Goal: Task Accomplishment & Management: Manage account settings

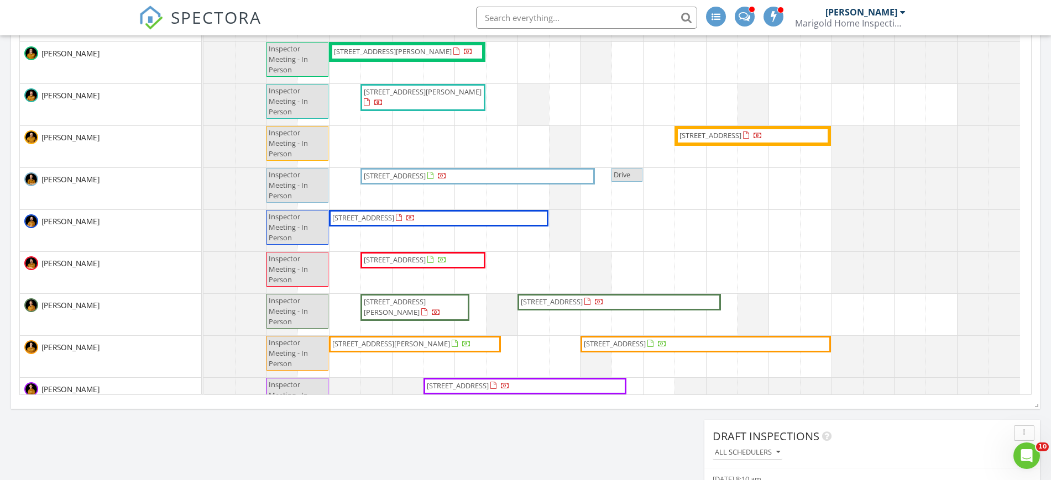
scroll to position [1165, 1072]
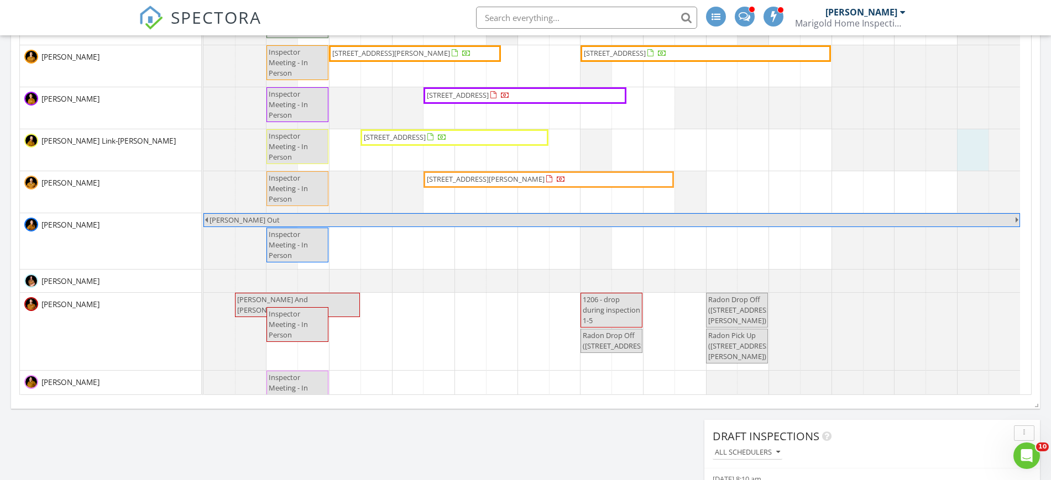
click at [203, 156] on div at bounding box center [203, 149] width 0 height 41
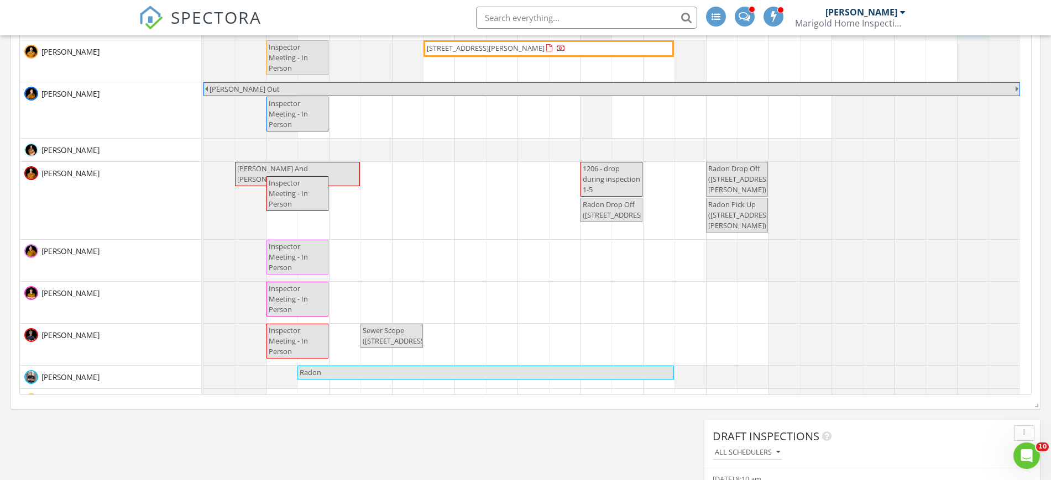
scroll to position [423, 0]
click at [608, 267] on div "Inspector Meeting - In Person Planning 2025 Merry-Gold Client Appreciation Insp…" at bounding box center [616, 32] width 827 height 973
click at [610, 261] on link "Cancel" at bounding box center [594, 257] width 57 height 18
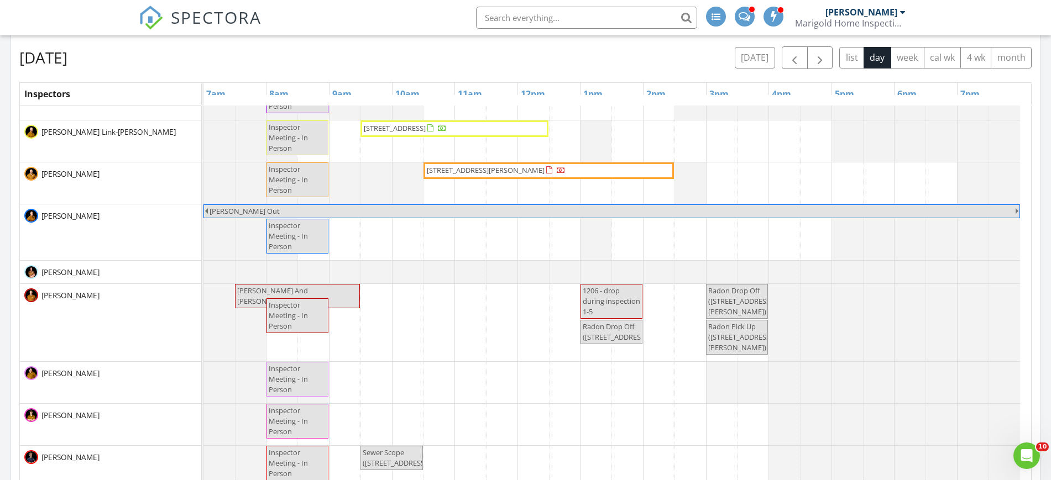
scroll to position [435, 0]
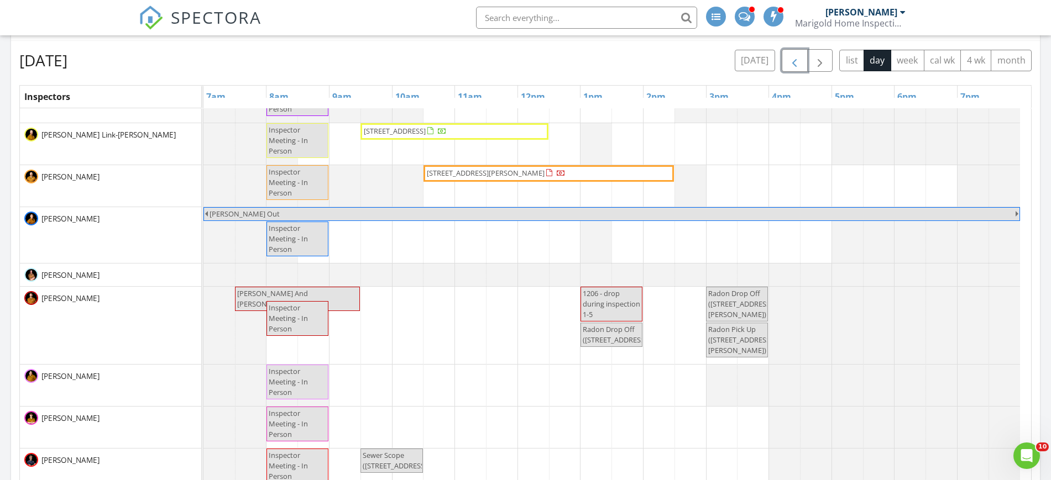
click at [790, 57] on span "button" at bounding box center [793, 60] width 13 height 13
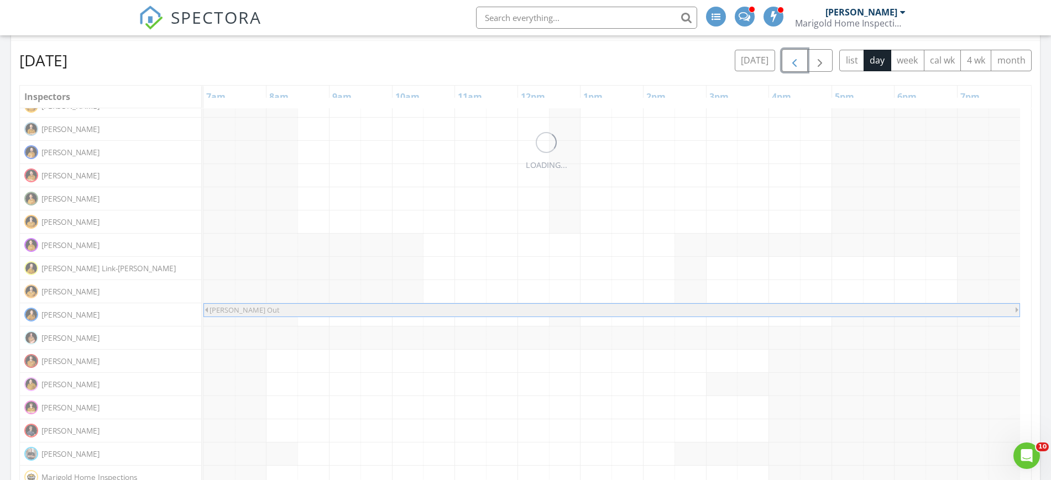
click at [790, 57] on span "button" at bounding box center [793, 60] width 13 height 13
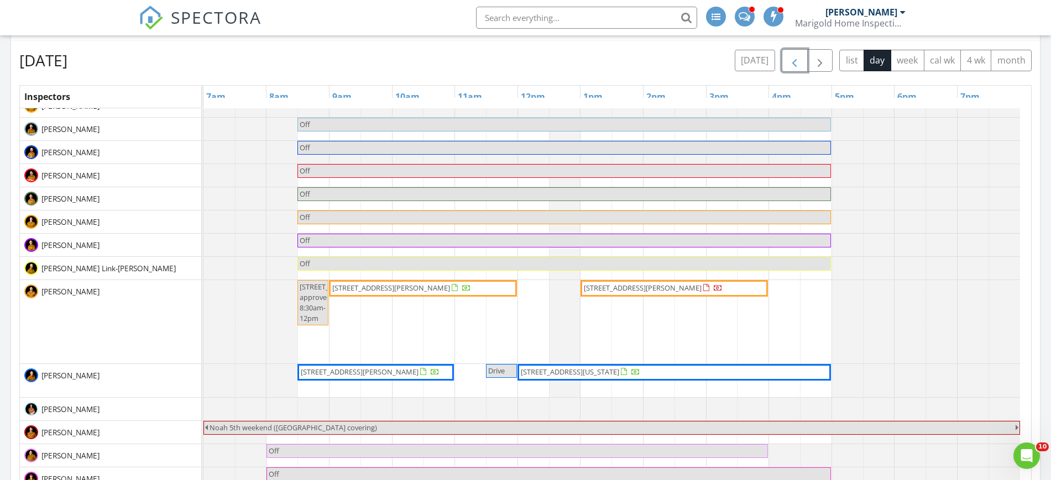
scroll to position [277, 0]
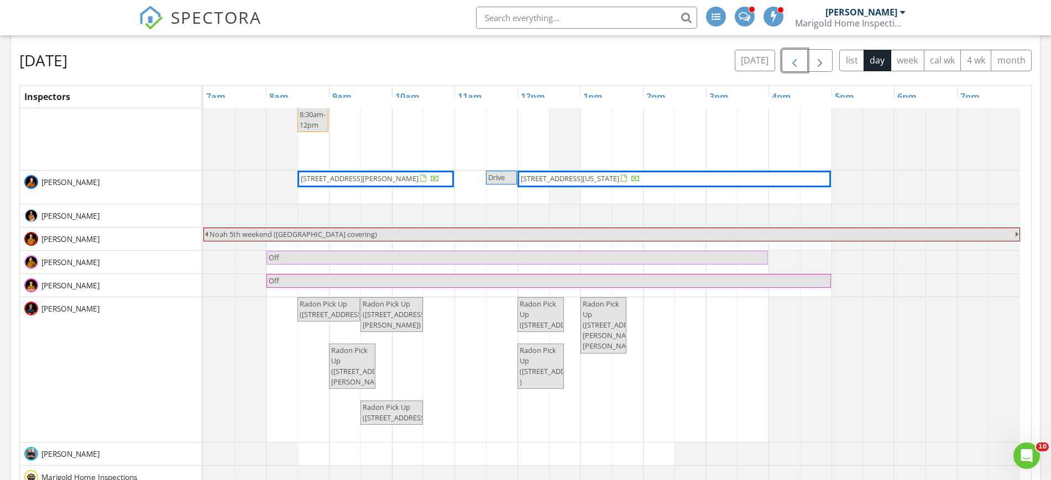
click at [790, 57] on span "button" at bounding box center [793, 60] width 13 height 13
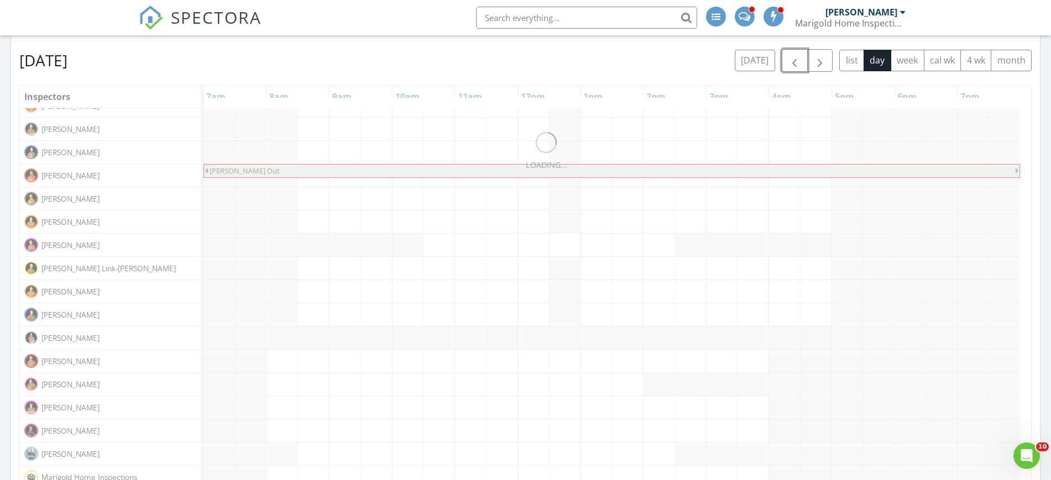
click at [790, 57] on span "button" at bounding box center [793, 60] width 13 height 13
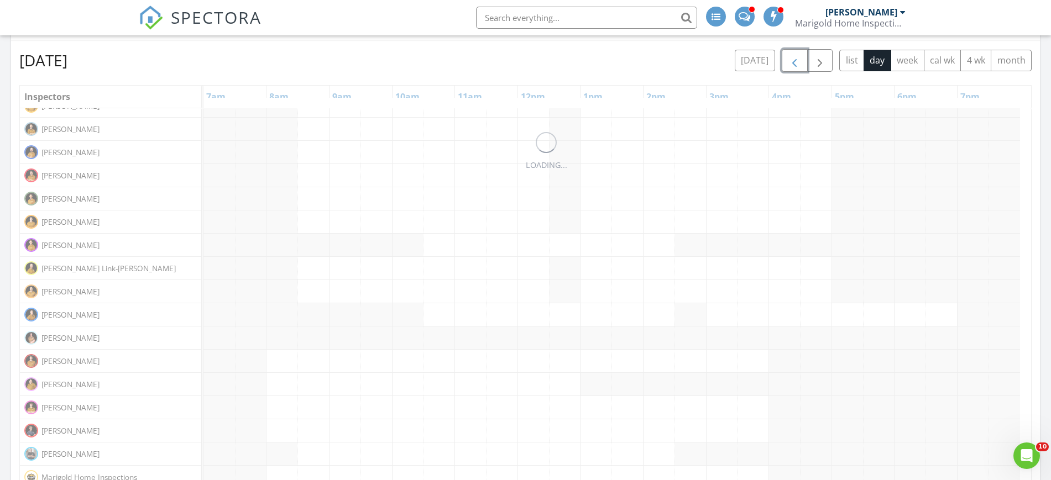
click at [790, 57] on span "button" at bounding box center [793, 60] width 13 height 13
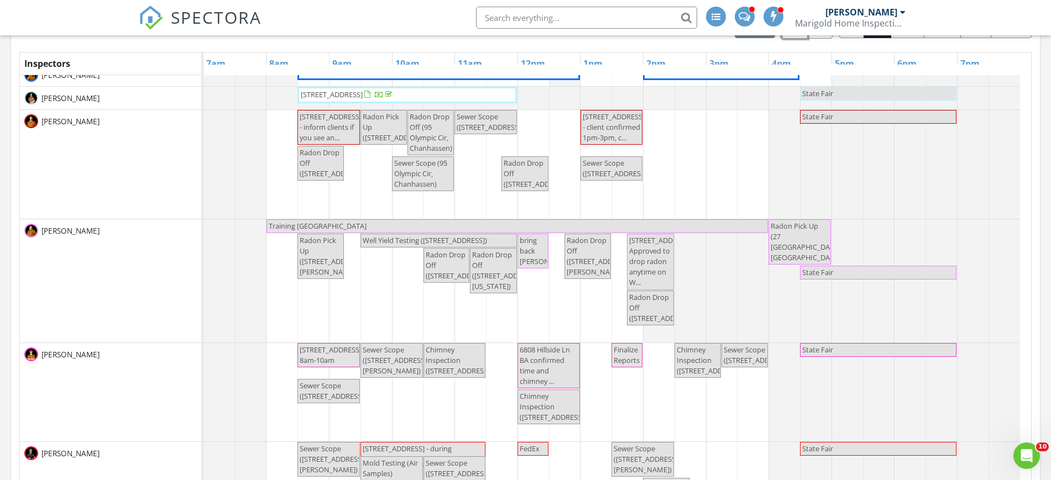
scroll to position [584, 0]
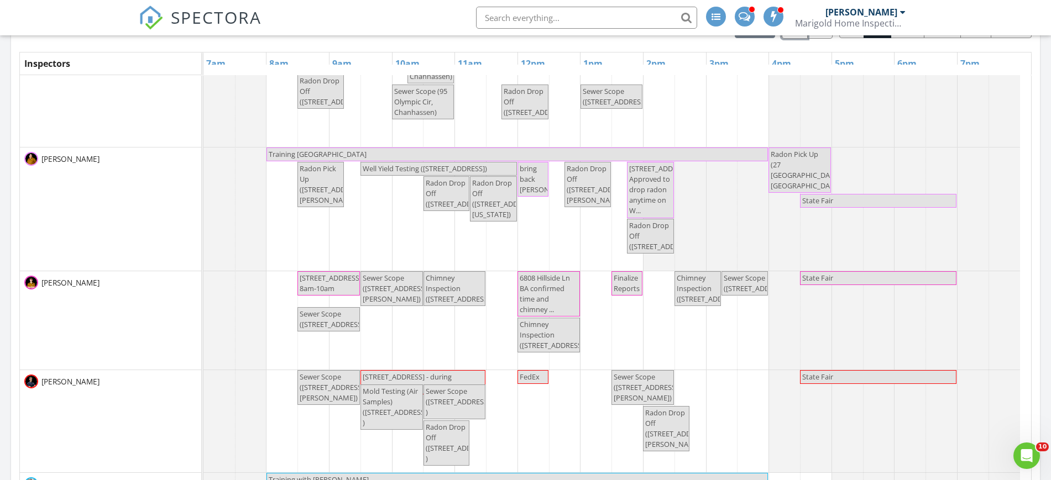
click at [455, 298] on span "Chimney Inspection (4156 Hillcrest Ln, Wayzata)" at bounding box center [459, 288] width 66 height 31
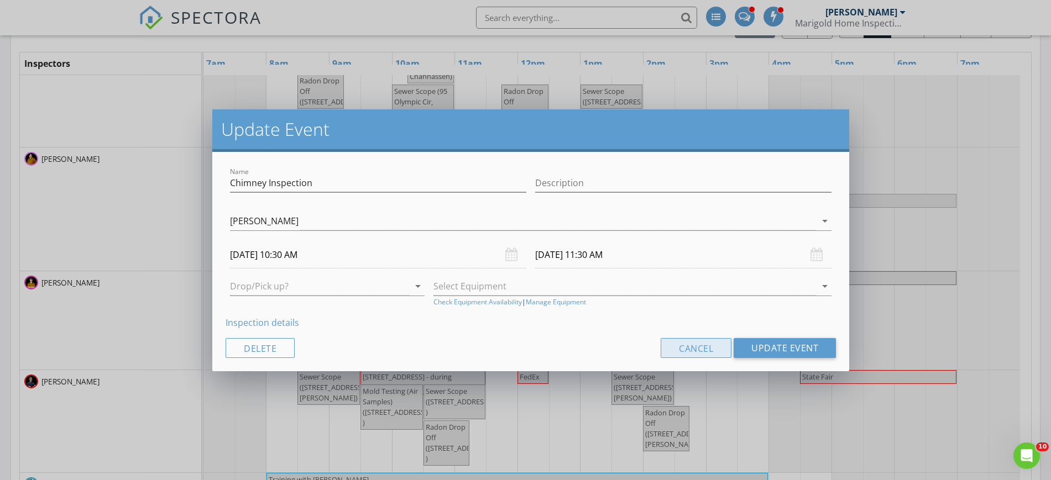
click at [685, 349] on button "Cancel" at bounding box center [695, 348] width 71 height 20
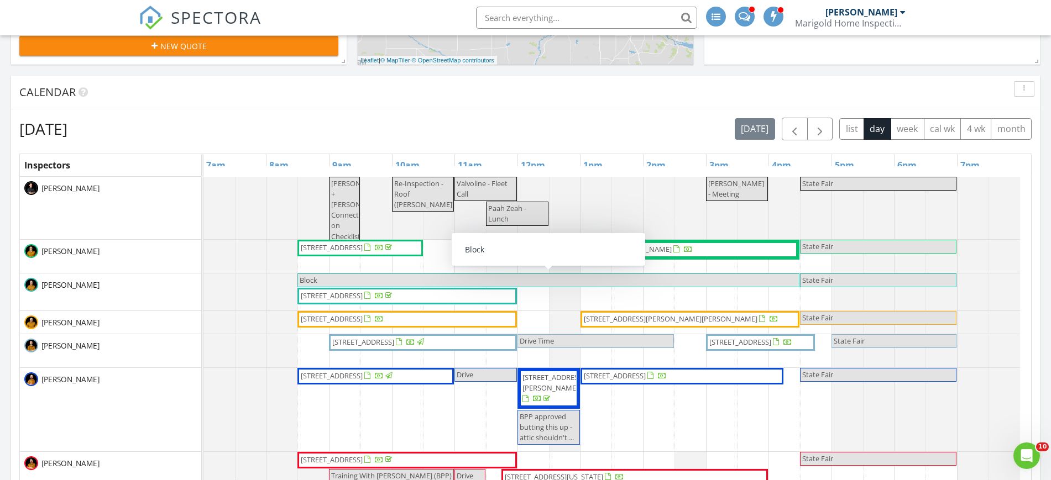
scroll to position [361, 0]
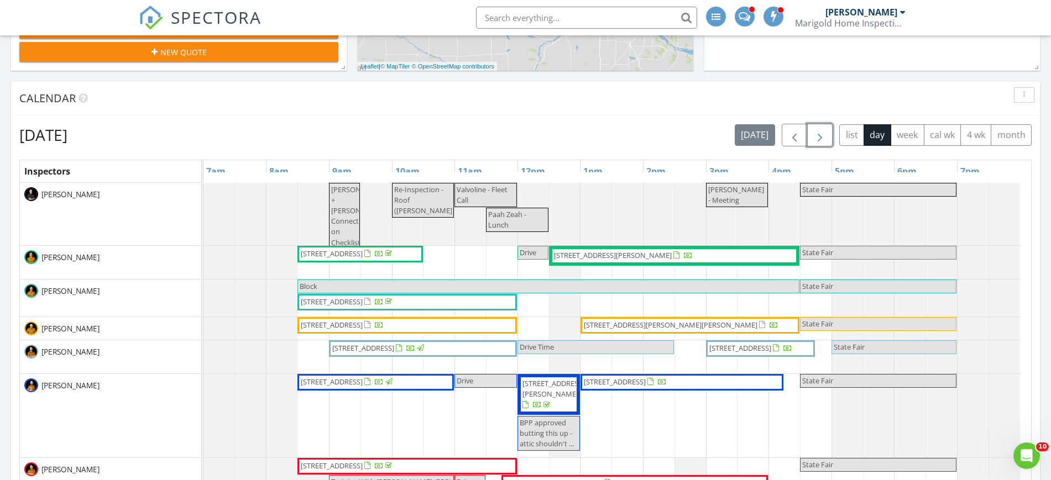
click at [827, 132] on button "button" at bounding box center [820, 135] width 26 height 23
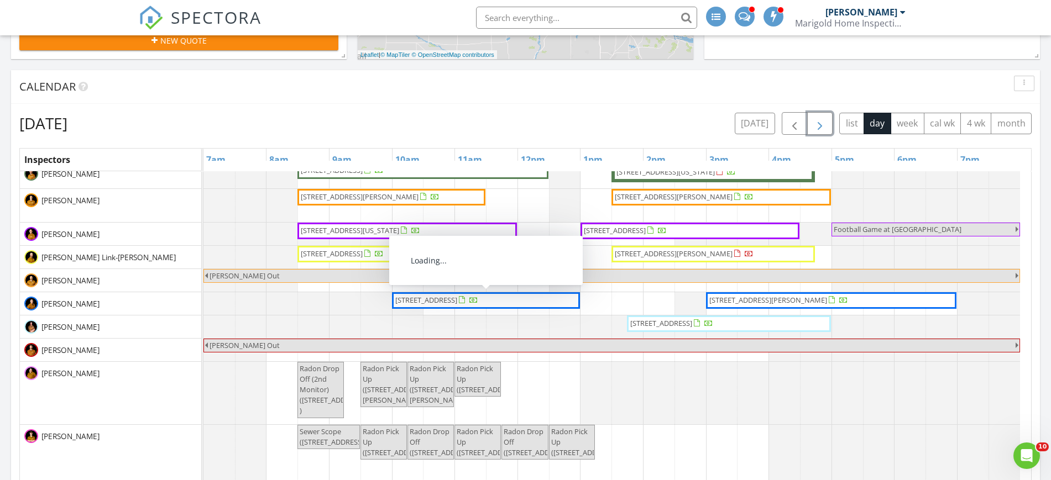
scroll to position [268, 0]
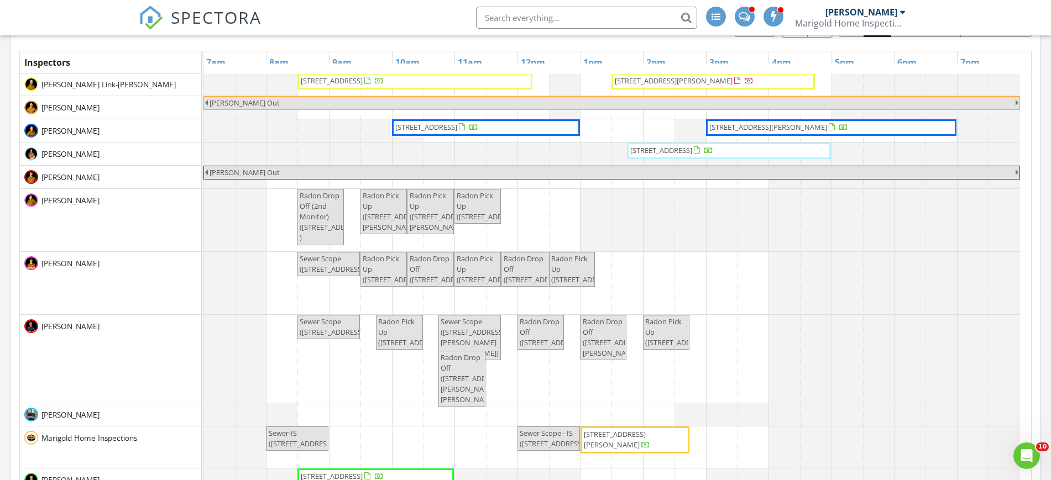
drag, startPoint x: 983, startPoint y: 43, endPoint x: 705, endPoint y: 45, distance: 277.4
click at [705, 45] on div "Thursday, August 28, 2025 today list day week cal wk 4 wk month Inspectors 7am …" at bounding box center [525, 258] width 1012 height 486
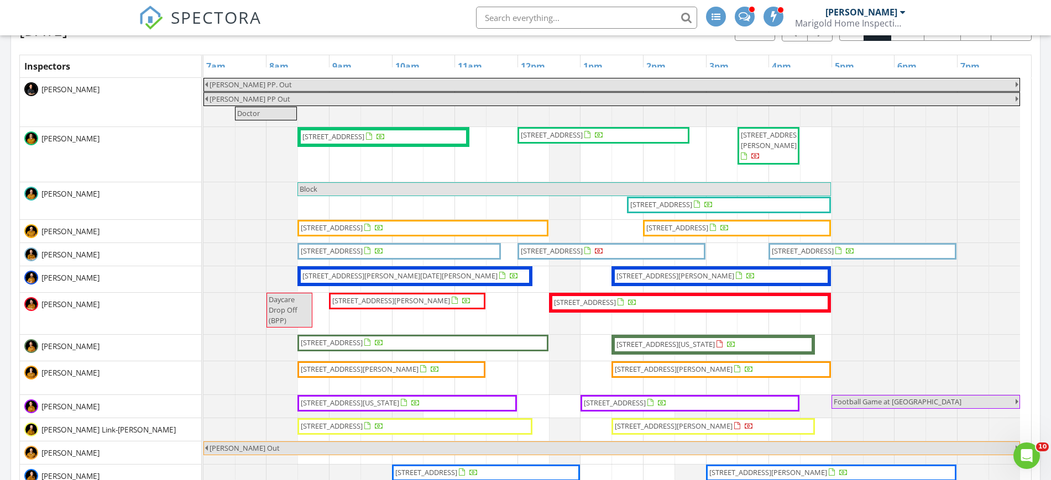
scroll to position [427, 0]
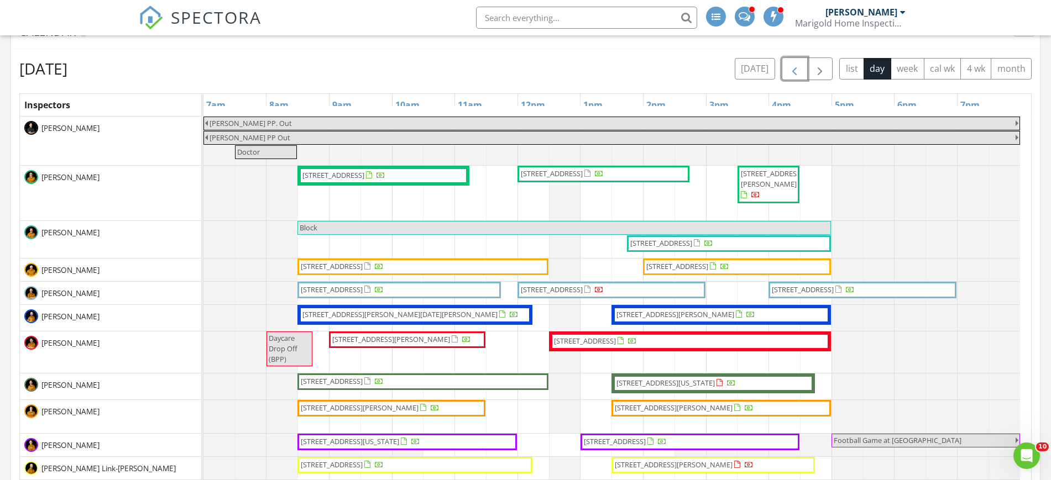
click at [793, 71] on span "button" at bounding box center [793, 68] width 13 height 13
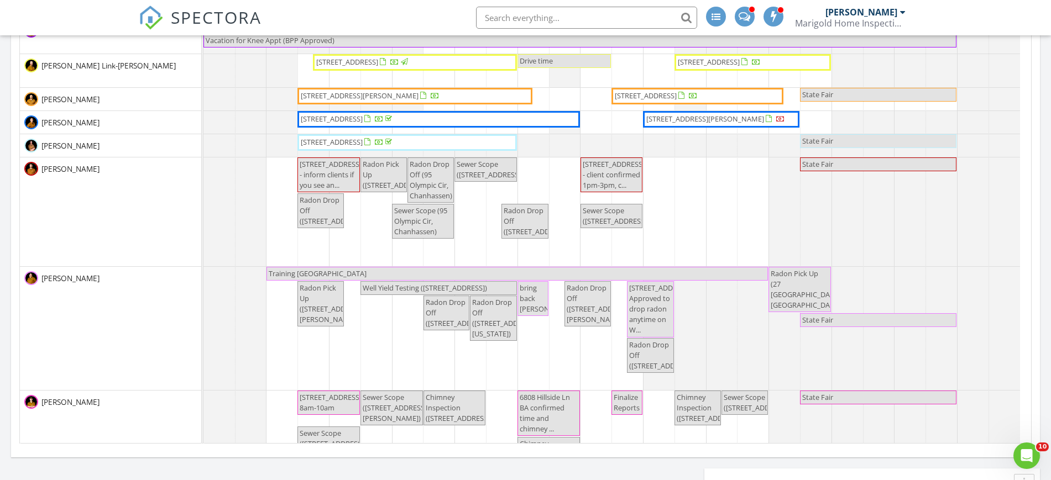
scroll to position [407, 0]
drag, startPoint x: 548, startPoint y: 183, endPoint x: 543, endPoint y: 177, distance: 7.4
click at [543, 177] on div "Carolyn + Blake Connect on Checklist Re-Inspection - Roof (Leah Bailey) Valvoli…" at bounding box center [616, 180] width 827 height 1140
click at [543, 177] on div "Inspection Event Cancel" at bounding box center [531, 149] width 67 height 58
click at [534, 169] on link "Cancel" at bounding box center [531, 167] width 57 height 18
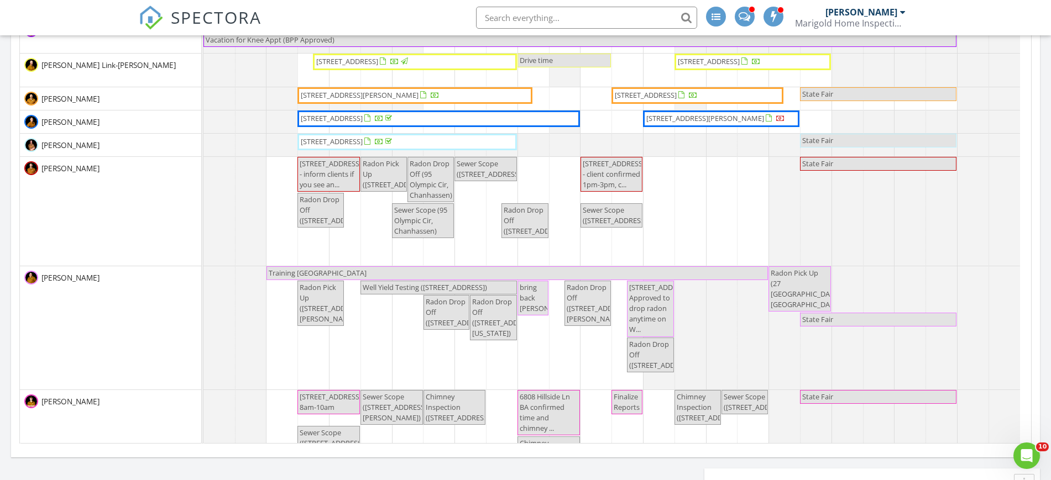
click at [435, 180] on span "Radon Drop Off (95 Olympic Cir, Chanhassen)" at bounding box center [430, 180] width 43 height 42
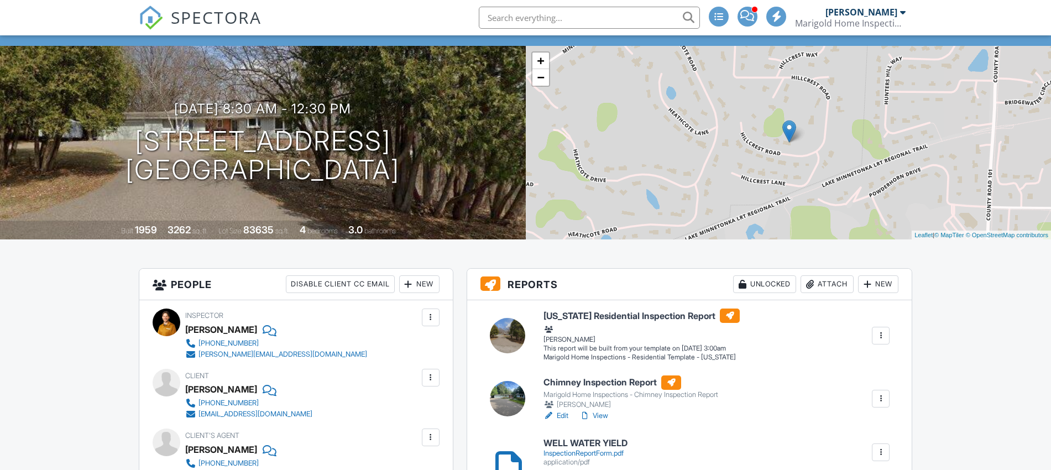
scroll to position [58, 0]
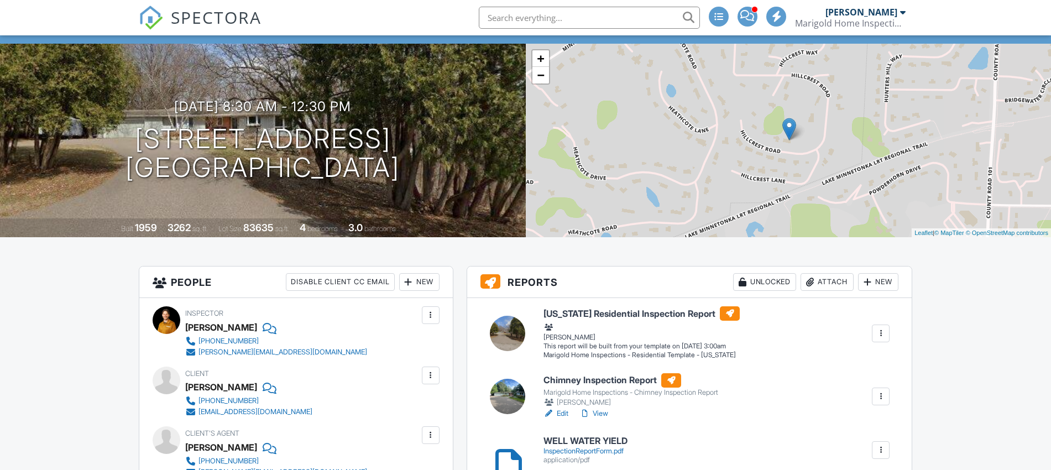
click at [598, 410] on link "View" at bounding box center [593, 413] width 29 height 11
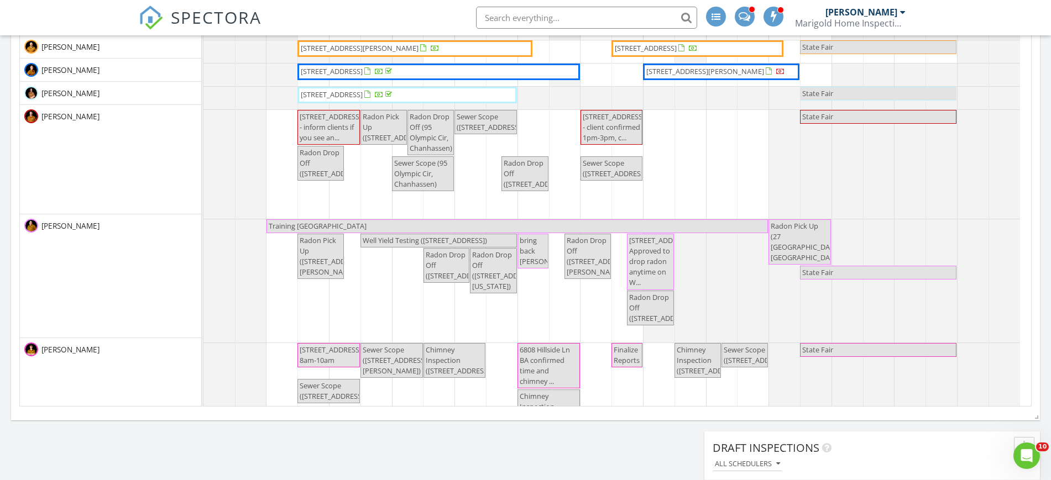
scroll to position [417, 0]
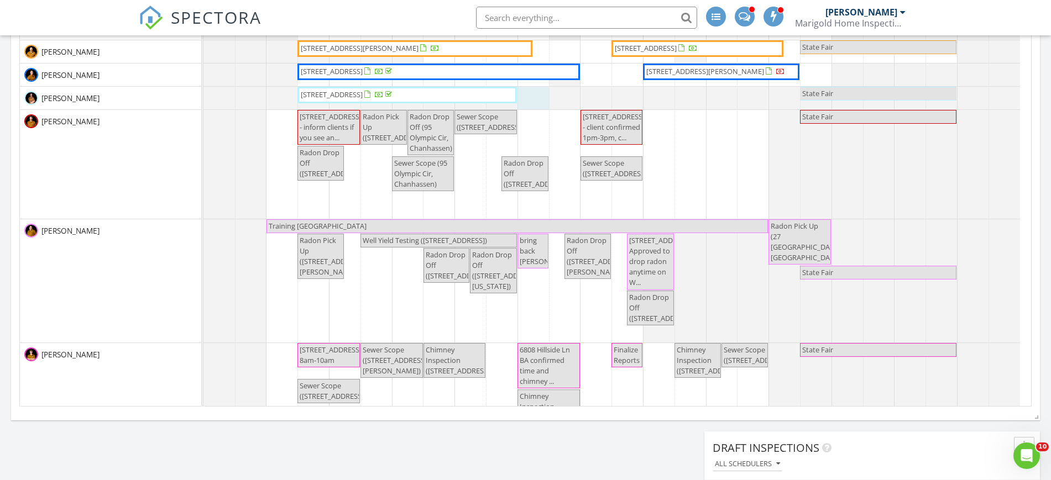
click at [203, 99] on div at bounding box center [203, 98] width 0 height 23
click at [428, 159] on span "Sewer Scope (95 Olympic Cir, Chanhassen)" at bounding box center [420, 173] width 53 height 31
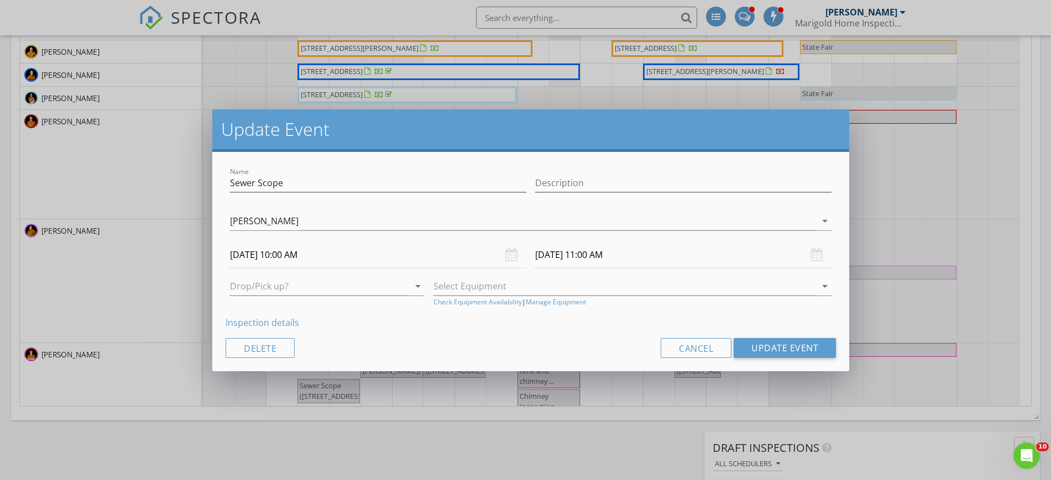
click at [597, 83] on div "Update Event Name Sewer Scope Description Blake Pederson-Perovich Dan Kosel Wal…" at bounding box center [525, 240] width 1051 height 480
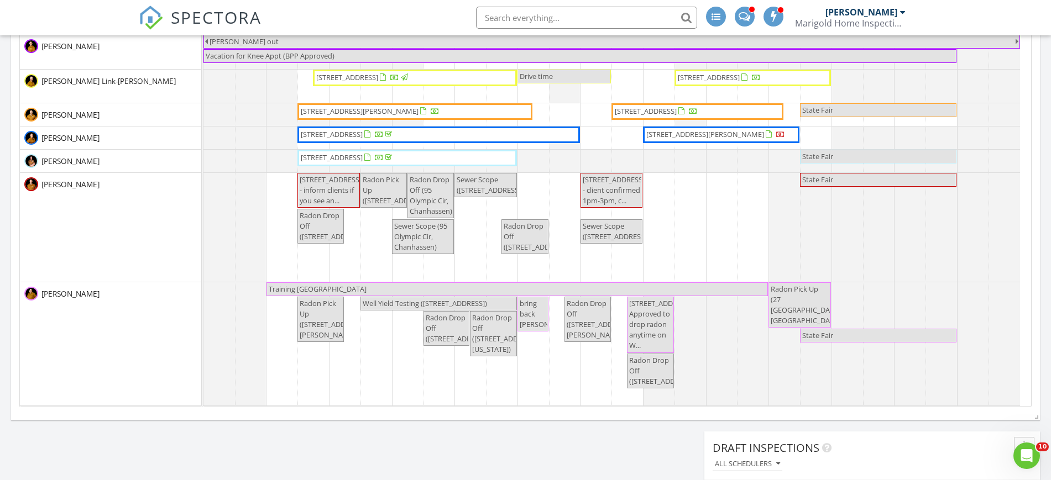
scroll to position [353, 0]
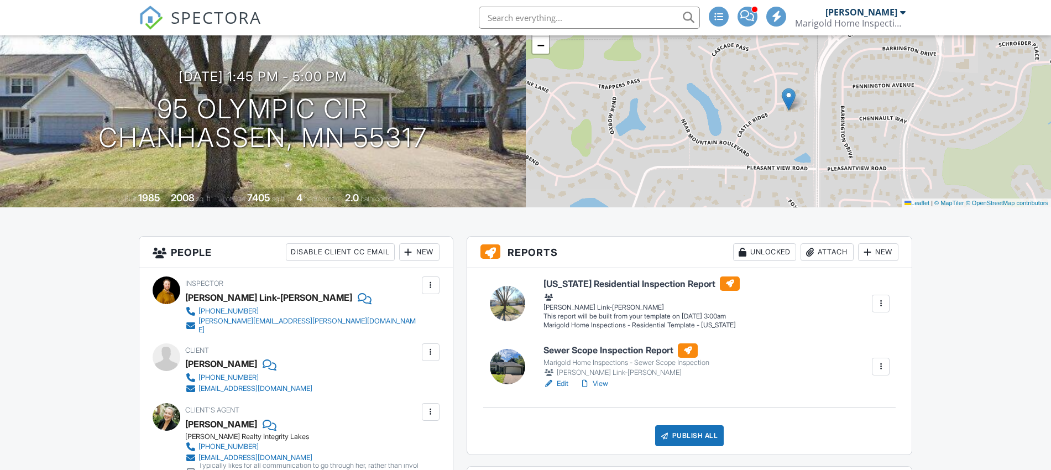
scroll to position [91, 0]
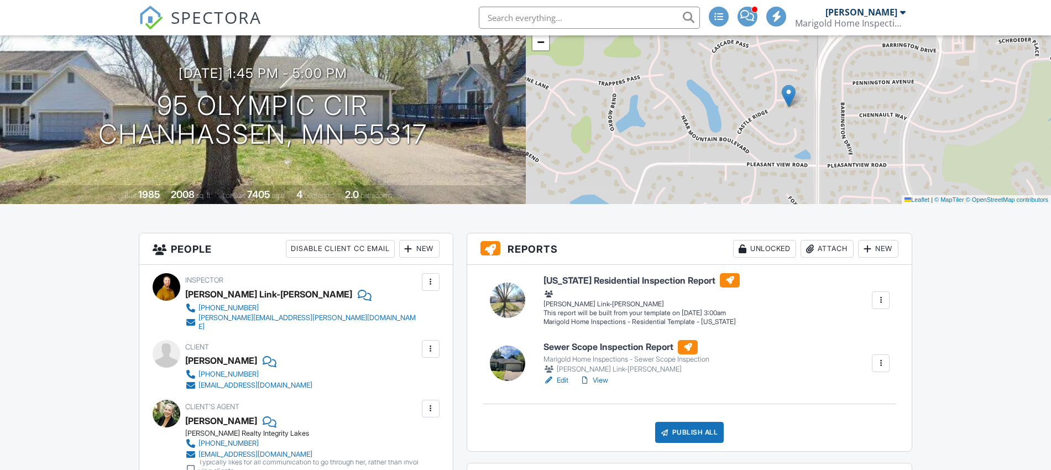
click at [888, 359] on div at bounding box center [880, 363] width 18 height 18
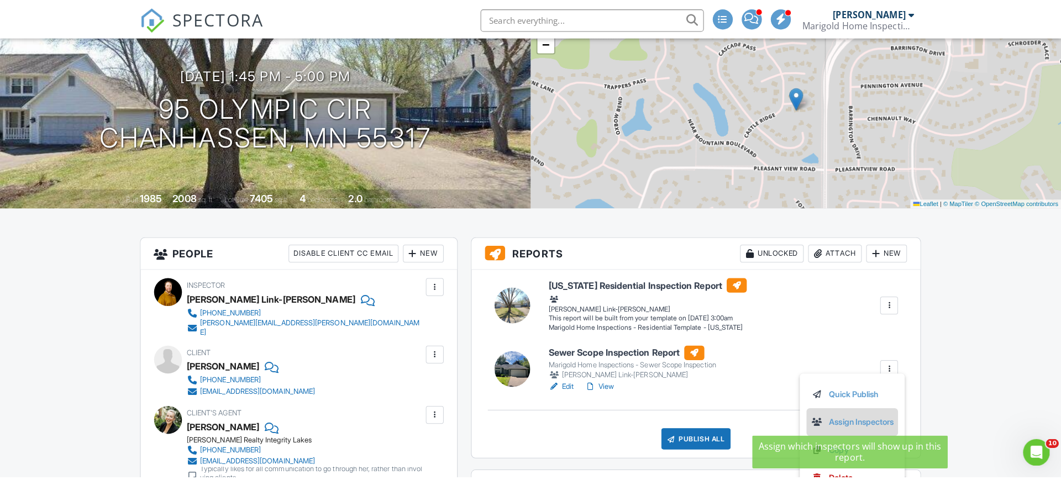
scroll to position [0, 0]
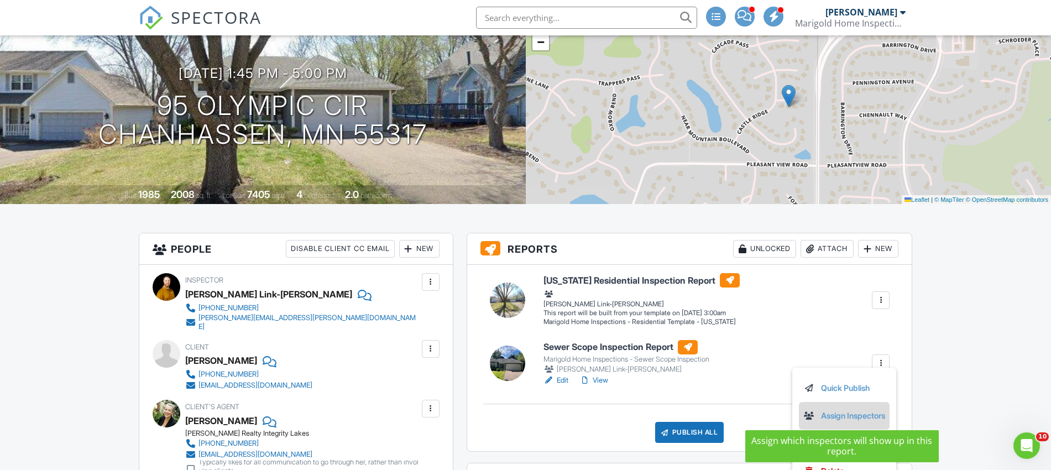
click at [850, 413] on link "Assign Inspectors" at bounding box center [844, 415] width 82 height 12
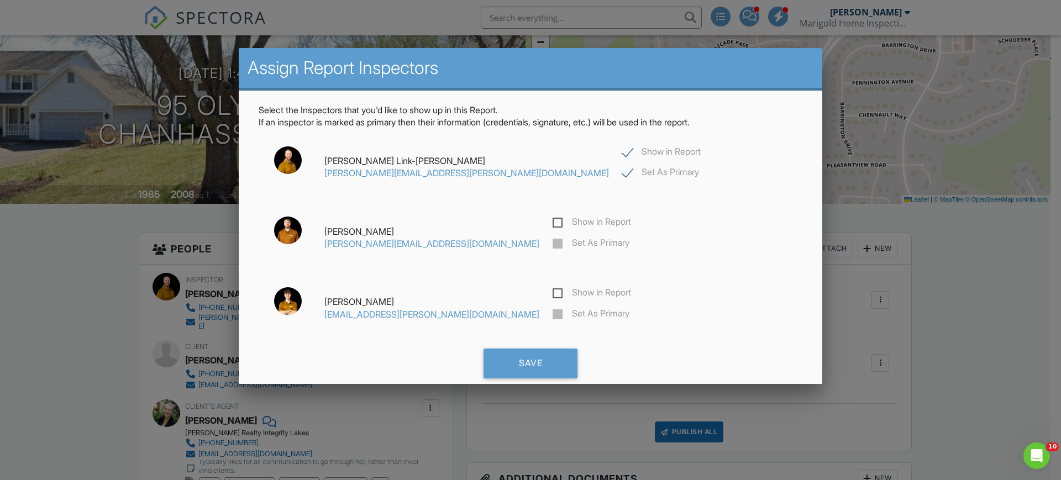
click at [622, 146] on label "Show in Report" at bounding box center [661, 153] width 78 height 14
checkbox input "false"
click at [553, 220] on label "Show in Report" at bounding box center [592, 224] width 78 height 14
checkbox input "true"
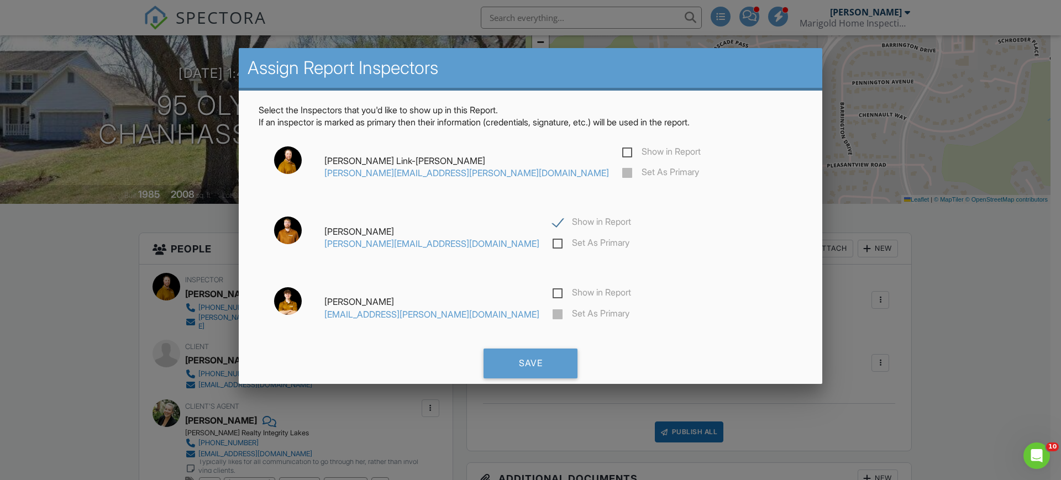
click at [553, 239] on label "Set As Primary" at bounding box center [591, 245] width 77 height 14
checkbox input "true"
click at [540, 351] on div "Save" at bounding box center [531, 364] width 94 height 30
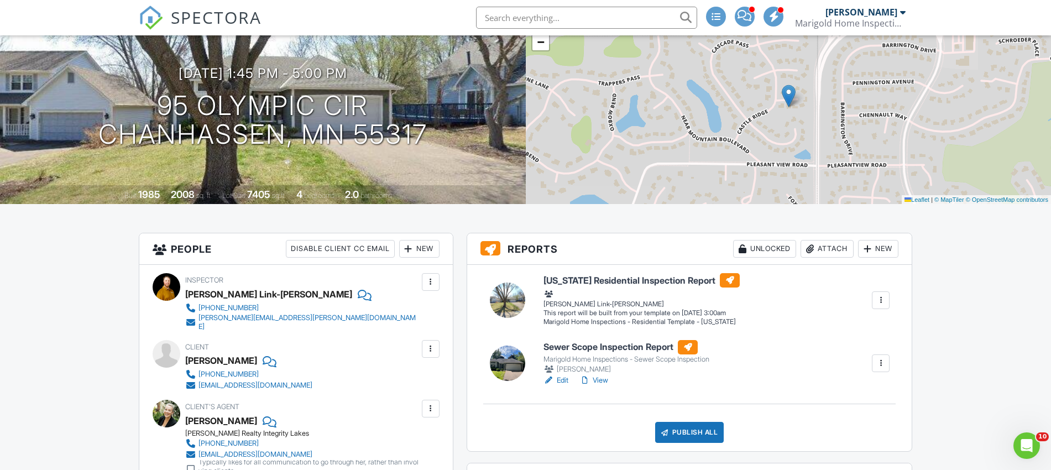
click at [596, 379] on link "View" at bounding box center [593, 380] width 29 height 11
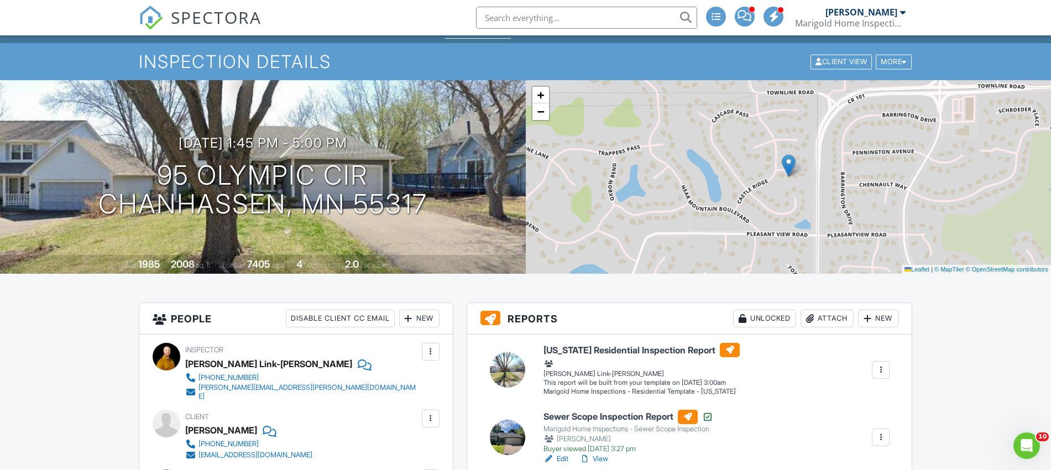
scroll to position [24, 4]
